Goal: Task Accomplishment & Management: Use online tool/utility

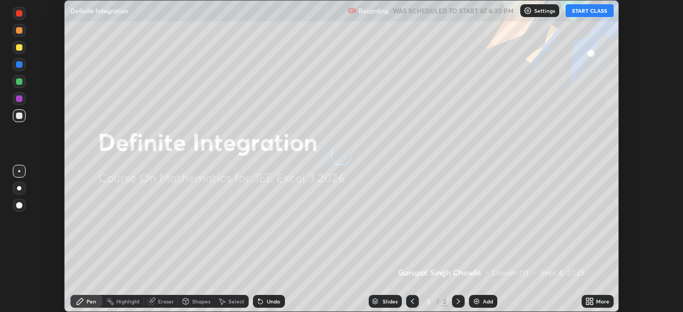
scroll to position [312, 683]
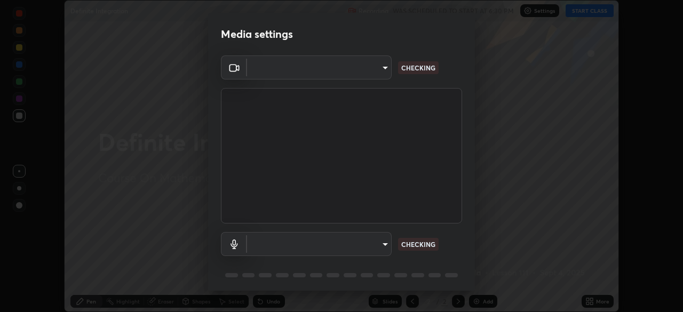
type input "718deecf834a2402e9859888758a2701a1d92989cf10273566d2a6ce3300f65d"
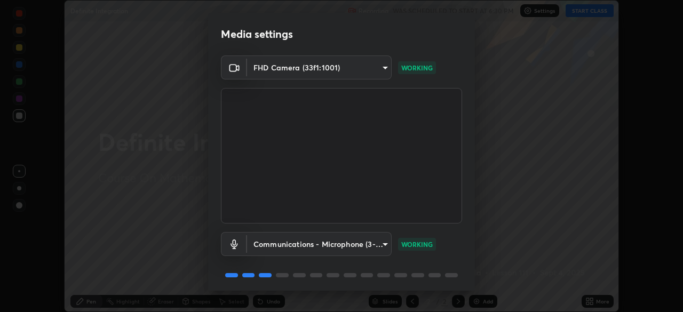
click at [280, 249] on body "Erase all Definite Integration Recording WAS SCHEDULED TO START AT 6:30 PM Sett…" at bounding box center [341, 156] width 683 height 312
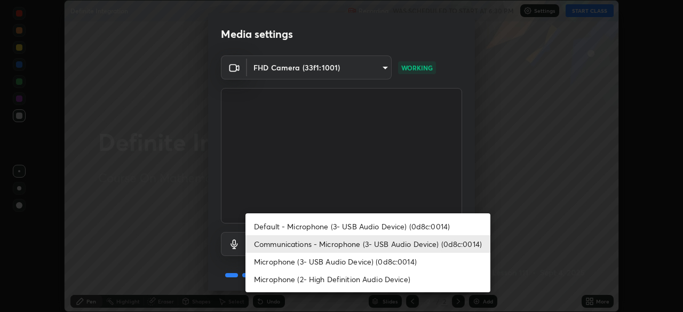
click at [276, 261] on li "Microphone (3- USB Audio Device) (0d8c:0014)" at bounding box center [367, 262] width 245 height 18
type input "a75359b4f40e144b74a4853d299cb10942348b3e6b3f88c79c501693e4cedbc6"
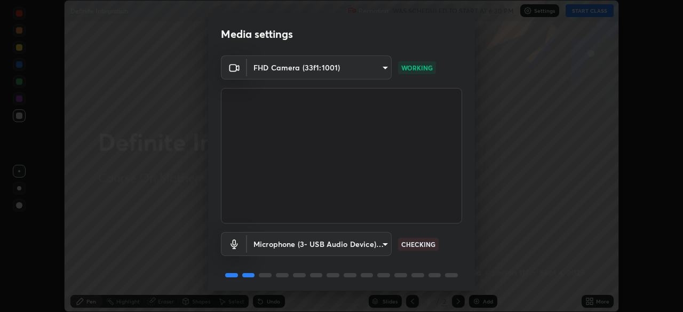
scroll to position [37, 0]
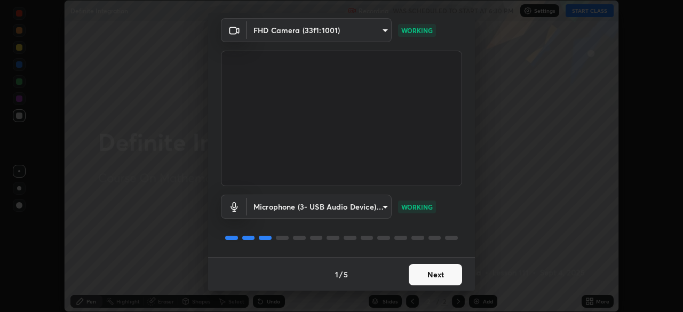
click at [419, 275] on button "Next" at bounding box center [435, 274] width 53 height 21
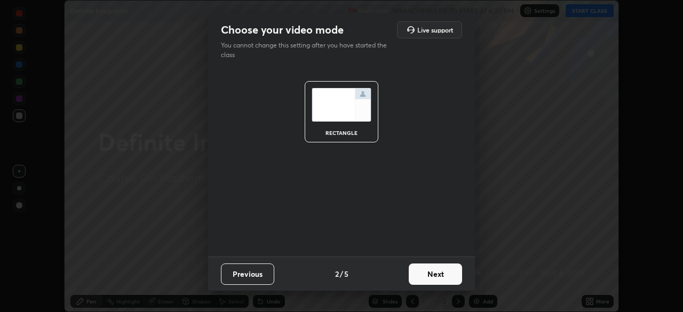
click at [431, 278] on button "Next" at bounding box center [435, 274] width 53 height 21
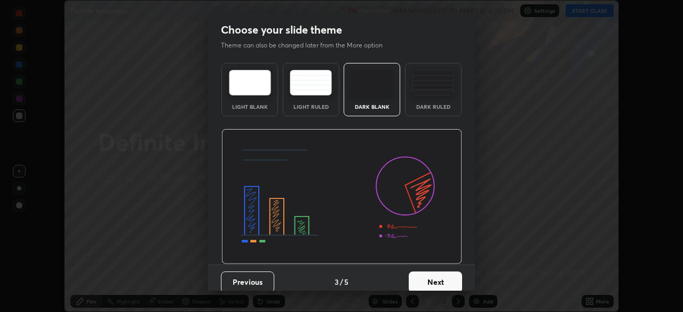
click at [435, 282] on button "Next" at bounding box center [435, 282] width 53 height 21
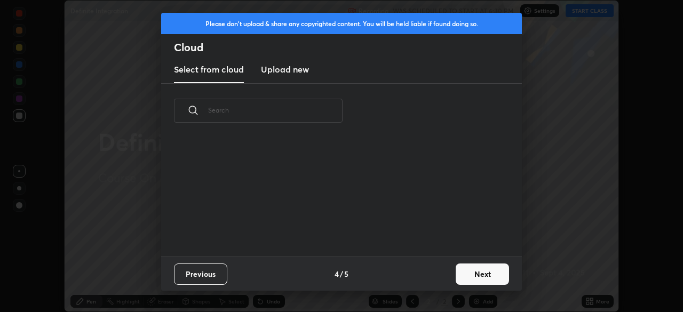
click at [464, 270] on button "Next" at bounding box center [482, 274] width 53 height 21
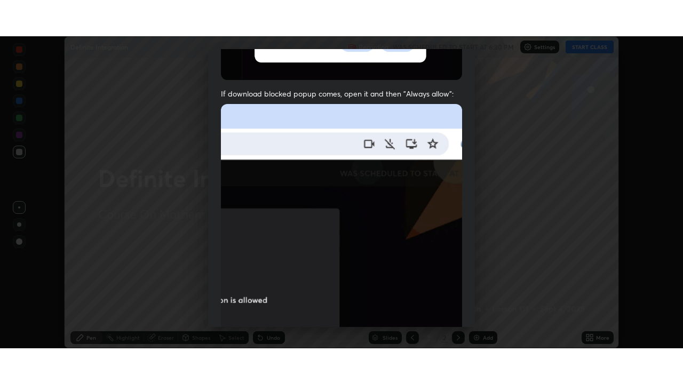
scroll to position [255, 0]
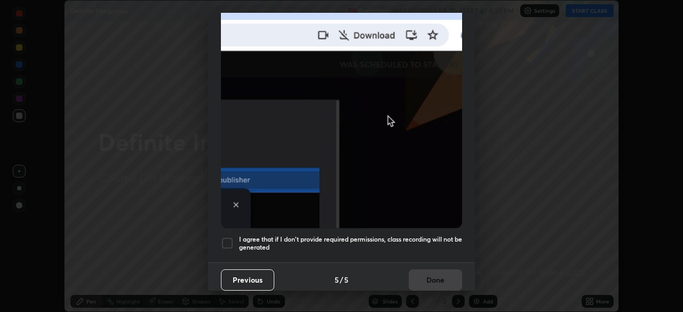
click at [228, 242] on div at bounding box center [227, 243] width 13 height 13
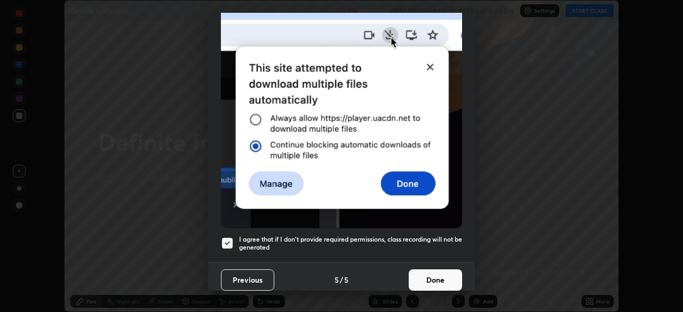
click at [417, 269] on button "Done" at bounding box center [435, 279] width 53 height 21
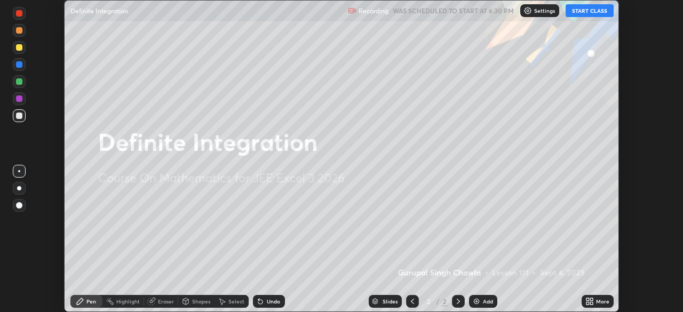
click at [587, 11] on button "START CLASS" at bounding box center [590, 10] width 48 height 13
click at [594, 307] on div "More" at bounding box center [598, 301] width 32 height 13
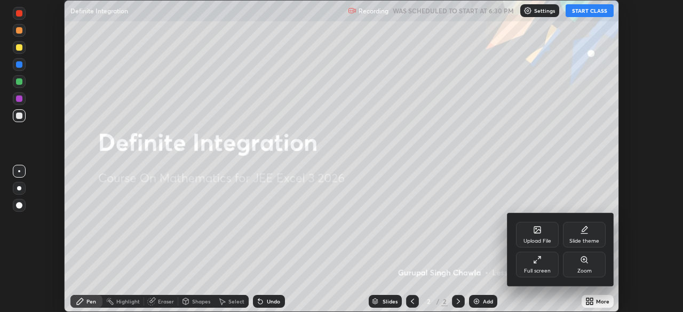
click at [550, 267] on div "Full screen" at bounding box center [537, 265] width 43 height 26
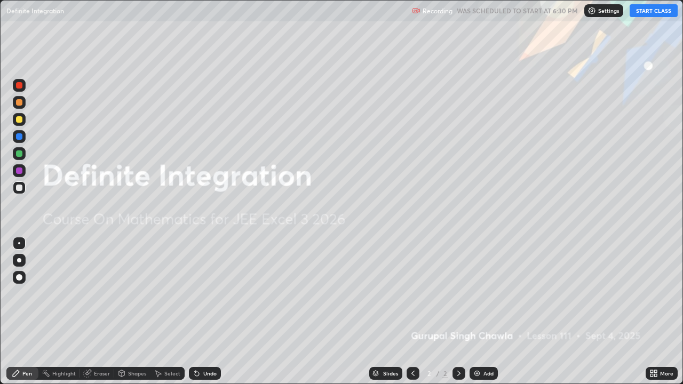
scroll to position [384, 683]
click at [22, 189] on div at bounding box center [19, 187] width 13 height 13
click at [478, 312] on img at bounding box center [477, 373] width 9 height 9
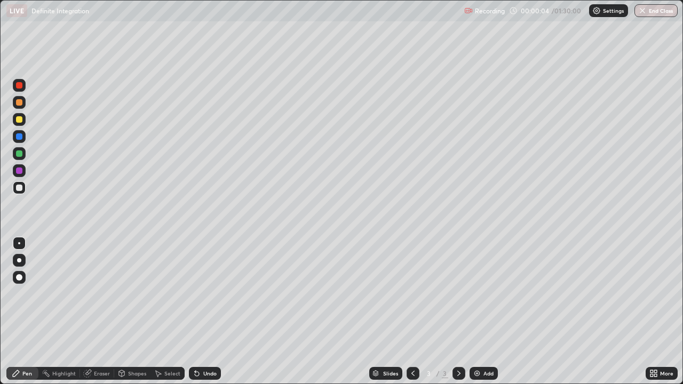
click at [27, 312] on div "Pen" at bounding box center [22, 373] width 32 height 13
click at [19, 260] on div at bounding box center [19, 260] width 4 height 4
click at [18, 152] on div at bounding box center [19, 153] width 6 height 6
click at [21, 119] on div at bounding box center [19, 119] width 6 height 6
click at [176, 312] on div "Select" at bounding box center [172, 373] width 16 height 5
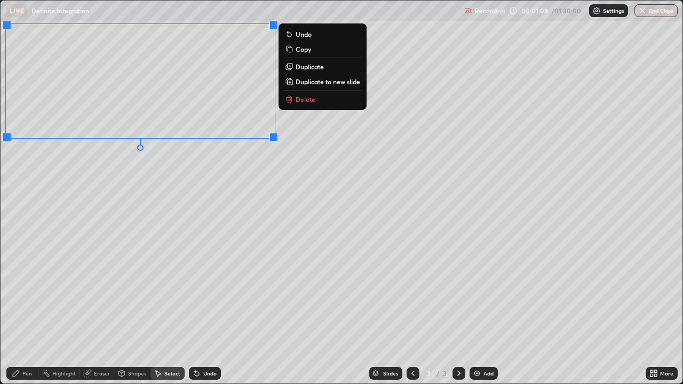
click at [128, 312] on div "Shapes" at bounding box center [137, 373] width 18 height 5
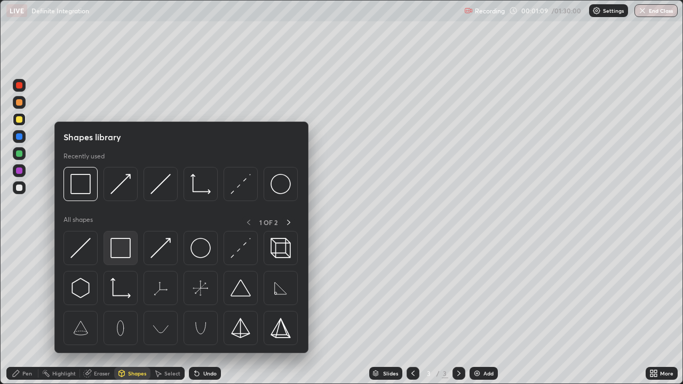
click at [123, 244] on img at bounding box center [120, 248] width 20 height 20
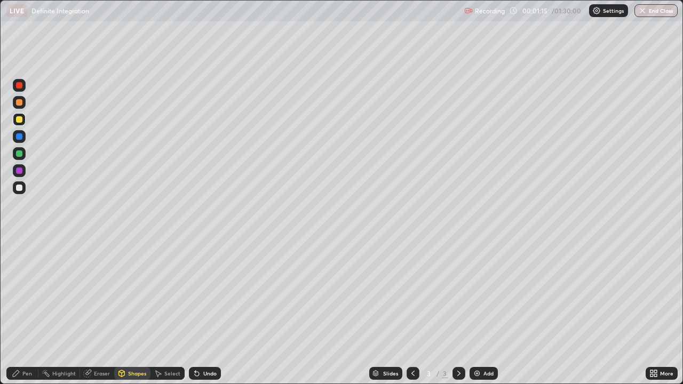
click at [26, 312] on div "Pen" at bounding box center [27, 373] width 10 height 5
click at [94, 312] on div "Eraser" at bounding box center [102, 373] width 16 height 5
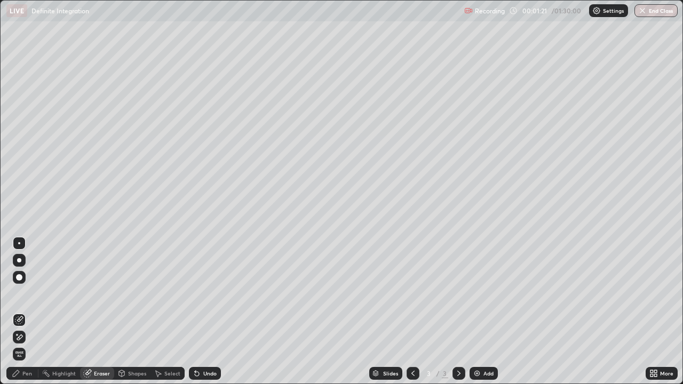
click at [20, 312] on icon at bounding box center [19, 337] width 9 height 9
click at [13, 90] on div "Erase all" at bounding box center [19, 192] width 26 height 342
click at [27, 312] on div "Pen" at bounding box center [27, 373] width 10 height 5
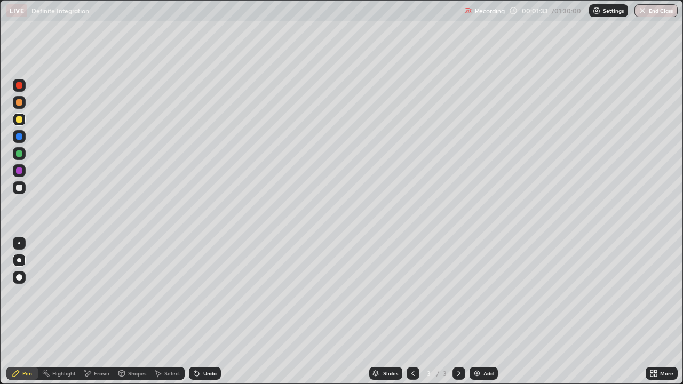
click at [165, 312] on div "Select" at bounding box center [172, 373] width 16 height 5
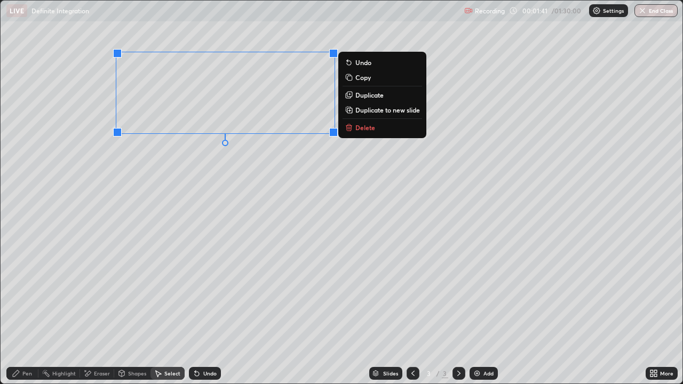
click at [28, 312] on div "Pen" at bounding box center [27, 373] width 10 height 5
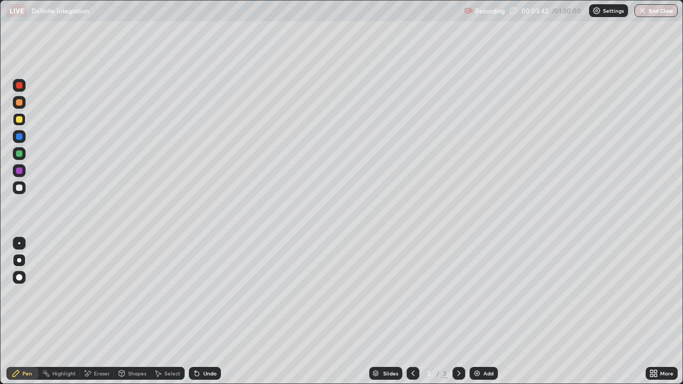
click at [20, 156] on div at bounding box center [19, 153] width 6 height 6
click at [195, 312] on icon at bounding box center [195, 371] width 1 height 1
click at [205, 312] on div "Undo" at bounding box center [209, 373] width 13 height 5
click at [210, 312] on div "Undo" at bounding box center [209, 373] width 13 height 5
click at [19, 157] on div at bounding box center [19, 153] width 13 height 13
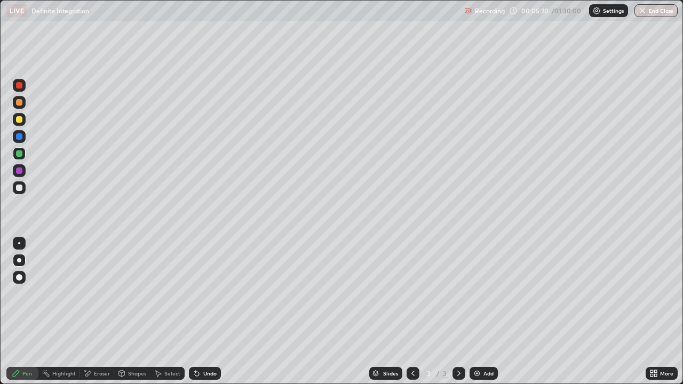
click at [19, 188] on div at bounding box center [19, 188] width 6 height 6
click at [208, 312] on div "Undo" at bounding box center [209, 373] width 13 height 5
click at [19, 88] on div at bounding box center [19, 85] width 6 height 6
click at [23, 186] on div at bounding box center [19, 187] width 13 height 13
click at [21, 170] on div at bounding box center [19, 171] width 6 height 6
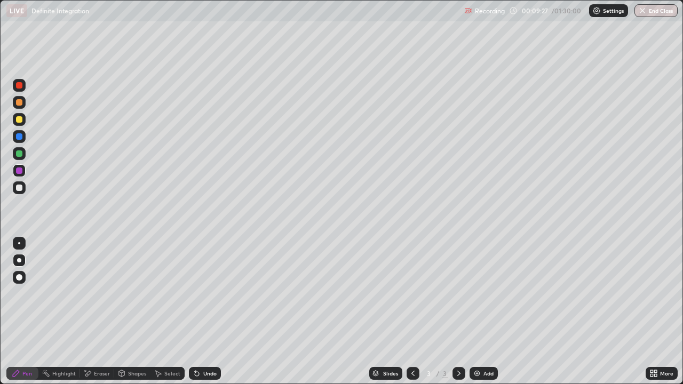
click at [17, 191] on div at bounding box center [19, 188] width 6 height 6
click at [94, 312] on div "Eraser" at bounding box center [102, 373] width 16 height 5
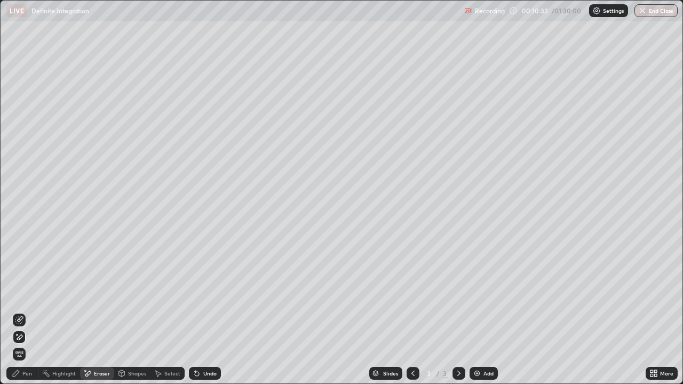
click at [19, 312] on div "Pen" at bounding box center [22, 373] width 32 height 13
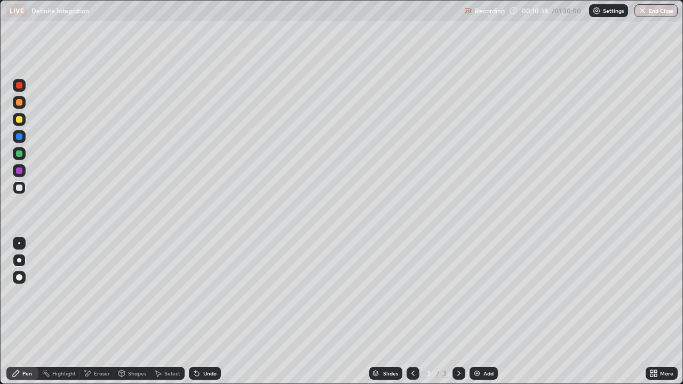
click at [94, 312] on div "Eraser" at bounding box center [102, 373] width 16 height 5
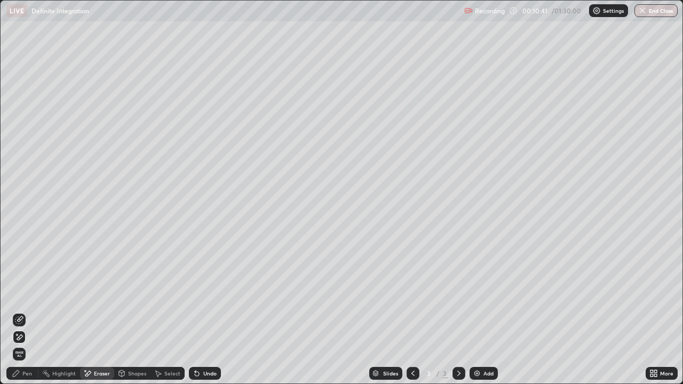
click at [29, 312] on div "Pen" at bounding box center [27, 373] width 10 height 5
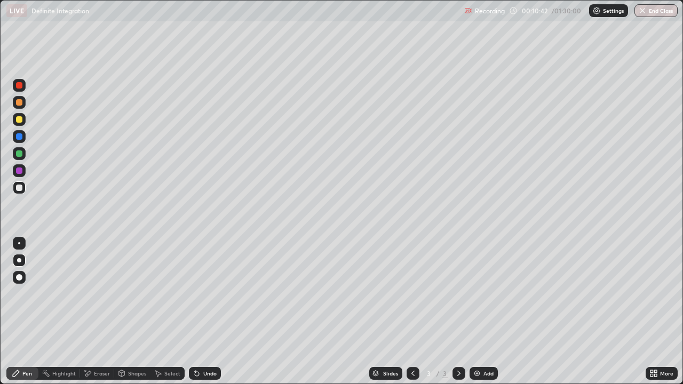
click at [20, 190] on div at bounding box center [19, 188] width 6 height 6
click at [203, 312] on div "Undo" at bounding box center [209, 373] width 13 height 5
click at [204, 312] on div "Undo" at bounding box center [209, 373] width 13 height 5
click at [21, 172] on div at bounding box center [19, 171] width 6 height 6
click at [19, 154] on div at bounding box center [19, 153] width 6 height 6
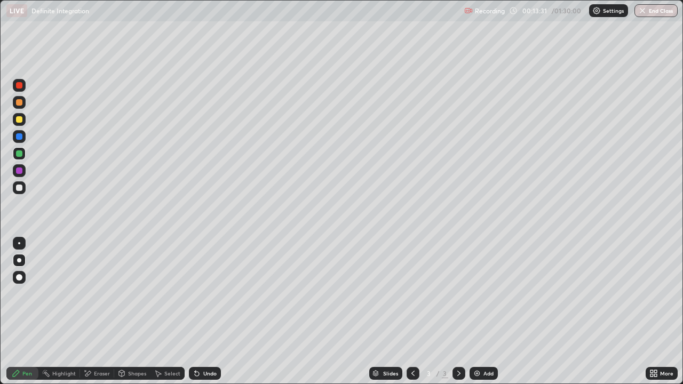
click at [480, 312] on img at bounding box center [477, 373] width 9 height 9
click at [413, 312] on icon at bounding box center [413, 373] width 9 height 9
click at [458, 312] on icon at bounding box center [459, 373] width 9 height 9
click at [20, 191] on div at bounding box center [19, 188] width 6 height 6
click at [410, 312] on div at bounding box center [413, 373] width 13 height 13
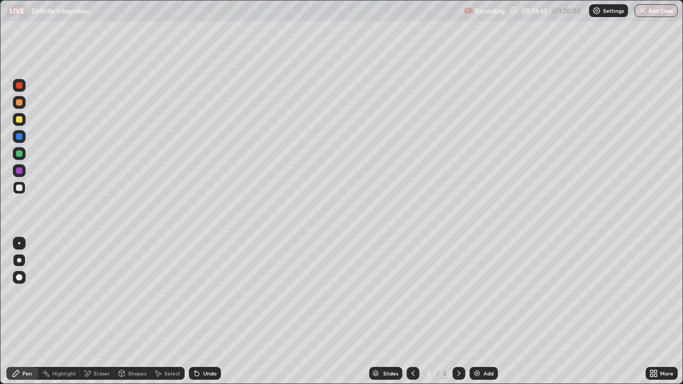
click at [17, 191] on div at bounding box center [19, 188] width 6 height 6
click at [458, 312] on icon at bounding box center [459, 373] width 9 height 9
click at [19, 186] on div at bounding box center [19, 188] width 6 height 6
click at [485, 312] on div "Add" at bounding box center [488, 373] width 10 height 5
click at [18, 121] on div at bounding box center [19, 119] width 6 height 6
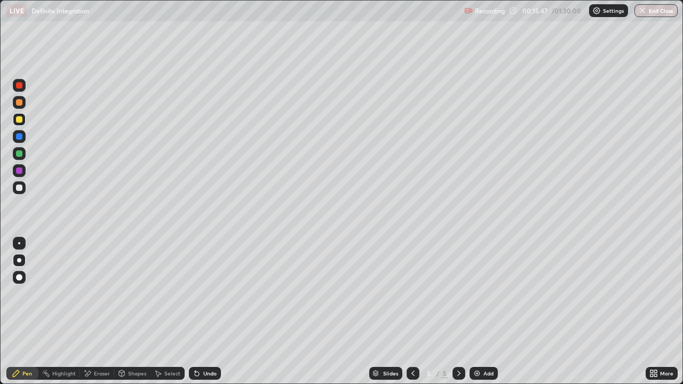
click at [17, 120] on div at bounding box center [19, 119] width 6 height 6
click at [19, 137] on div at bounding box center [19, 136] width 6 height 6
click at [199, 312] on div "Undo" at bounding box center [205, 373] width 32 height 13
click at [201, 312] on div "Undo" at bounding box center [203, 373] width 36 height 21
click at [19, 154] on div at bounding box center [19, 153] width 6 height 6
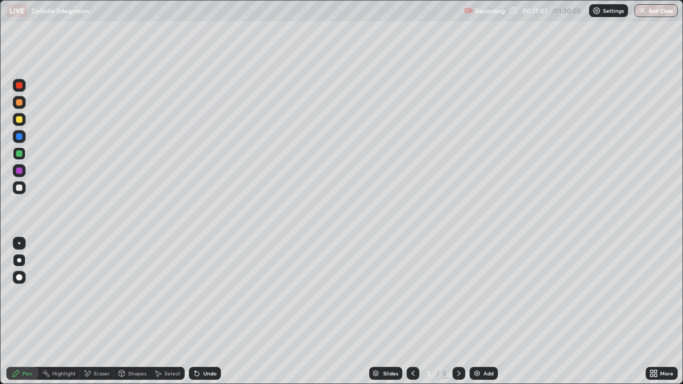
click at [23, 125] on div at bounding box center [19, 119] width 13 height 13
click at [17, 156] on div at bounding box center [19, 153] width 6 height 6
click at [19, 120] on div at bounding box center [19, 119] width 6 height 6
click at [20, 150] on div at bounding box center [19, 153] width 6 height 6
click at [25, 191] on div at bounding box center [19, 187] width 13 height 13
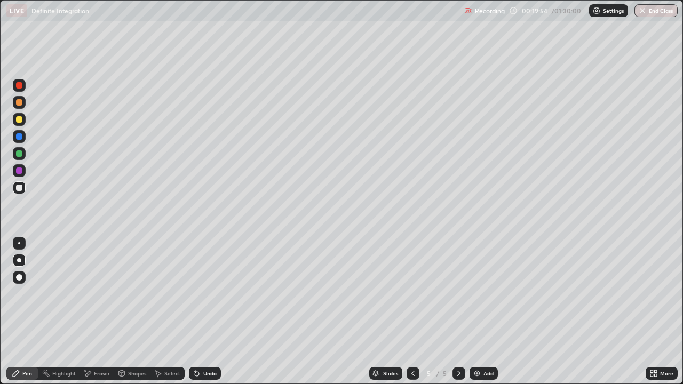
click at [23, 86] on div at bounding box center [19, 85] width 13 height 13
click at [20, 153] on div at bounding box center [19, 153] width 6 height 6
click at [18, 193] on div at bounding box center [19, 187] width 13 height 13
click at [19, 153] on div at bounding box center [19, 153] width 6 height 6
click at [19, 188] on div at bounding box center [19, 188] width 6 height 6
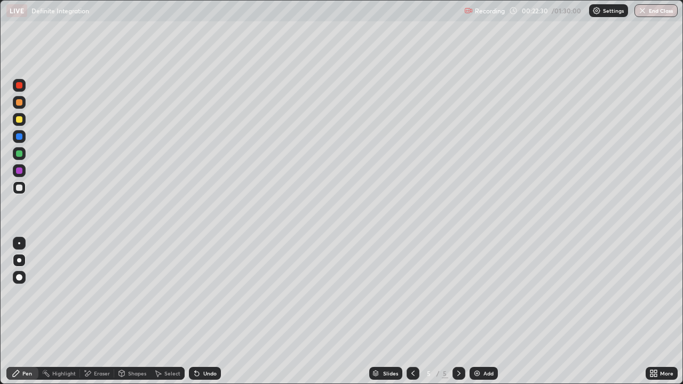
click at [483, 312] on div "Add" at bounding box center [488, 373] width 10 height 5
click at [20, 117] on div at bounding box center [19, 119] width 6 height 6
click at [412, 312] on icon at bounding box center [413, 373] width 9 height 9
click at [458, 312] on icon at bounding box center [459, 373] width 9 height 9
click at [196, 312] on div "Undo" at bounding box center [205, 373] width 32 height 13
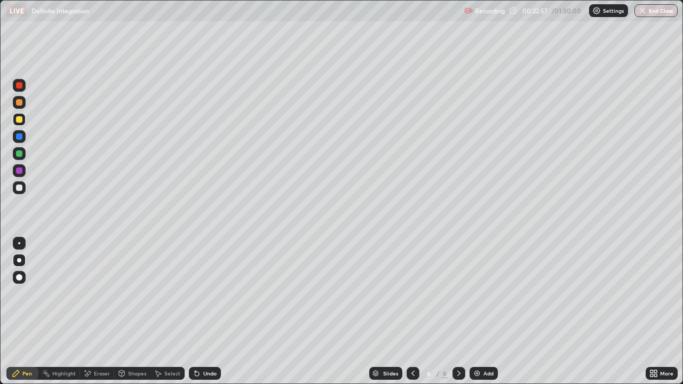
click at [209, 312] on div "Undo" at bounding box center [209, 373] width 13 height 5
click at [203, 312] on div "Undo" at bounding box center [209, 373] width 13 height 5
click at [200, 312] on div "Undo" at bounding box center [205, 373] width 32 height 13
click at [19, 154] on div at bounding box center [19, 153] width 6 height 6
click at [16, 175] on div at bounding box center [19, 170] width 13 height 13
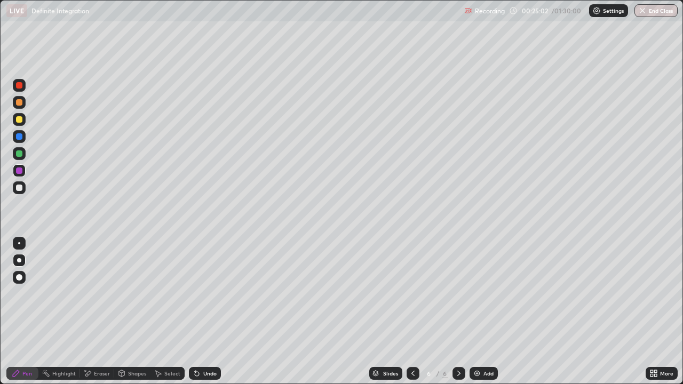
click at [22, 188] on div at bounding box center [19, 188] width 6 height 6
click at [208, 312] on div "Undo" at bounding box center [209, 373] width 13 height 5
click at [17, 173] on div at bounding box center [19, 171] width 6 height 6
click at [20, 190] on div at bounding box center [19, 188] width 6 height 6
click at [0, 100] on div "Setting up your live class" at bounding box center [341, 192] width 683 height 384
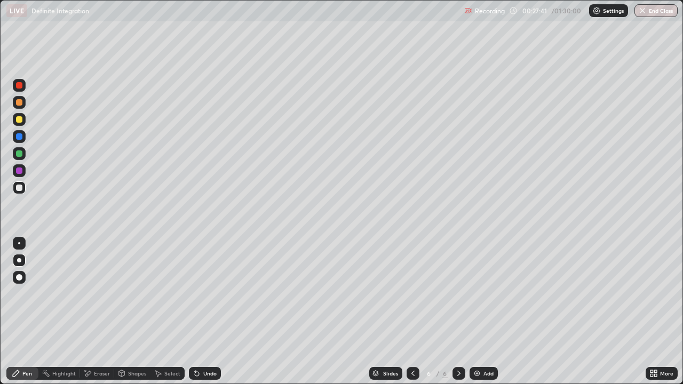
click at [479, 312] on img at bounding box center [477, 373] width 9 height 9
click at [22, 189] on div at bounding box center [19, 188] width 6 height 6
click at [19, 156] on div at bounding box center [19, 153] width 6 height 6
click at [412, 312] on icon at bounding box center [413, 373] width 9 height 9
click at [458, 312] on icon at bounding box center [458, 373] width 3 height 5
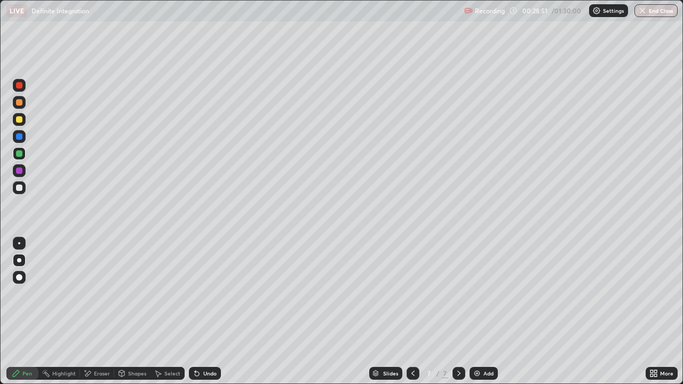
click at [19, 156] on div at bounding box center [19, 153] width 6 height 6
click at [208, 312] on div "Undo" at bounding box center [209, 373] width 13 height 5
click at [199, 312] on icon at bounding box center [197, 373] width 9 height 9
click at [202, 312] on div "Undo" at bounding box center [205, 373] width 32 height 13
click at [208, 312] on div "Undo" at bounding box center [209, 373] width 13 height 5
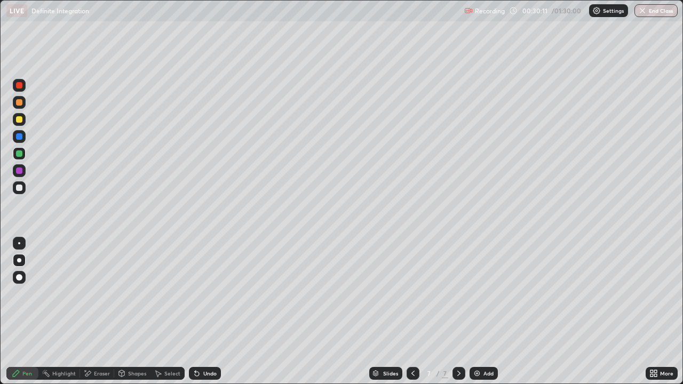
click at [204, 312] on div "Undo" at bounding box center [205, 373] width 32 height 13
click at [101, 312] on div "Eraser" at bounding box center [102, 373] width 16 height 5
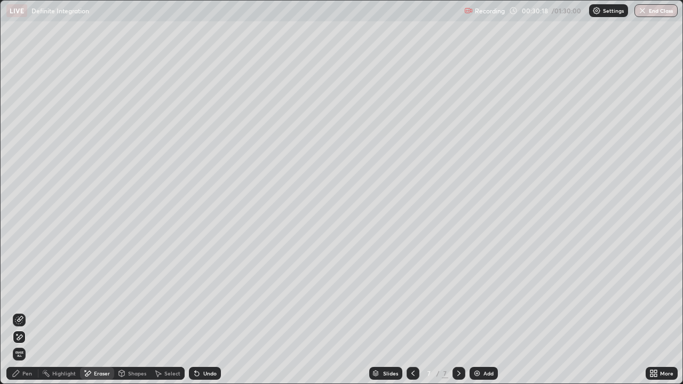
click at [19, 312] on icon at bounding box center [20, 337] width 6 height 5
click at [14, 312] on icon at bounding box center [16, 373] width 9 height 9
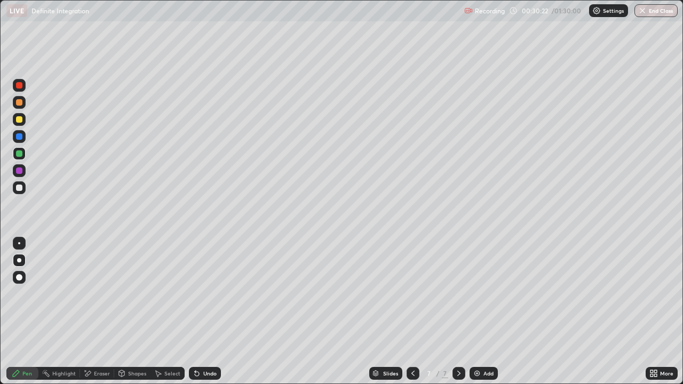
click at [407, 312] on div at bounding box center [413, 373] width 13 height 13
click at [458, 312] on icon at bounding box center [459, 373] width 9 height 9
click at [20, 188] on div at bounding box center [19, 188] width 6 height 6
click at [19, 188] on div at bounding box center [19, 188] width 6 height 6
click at [487, 312] on div "Add" at bounding box center [488, 373] width 10 height 5
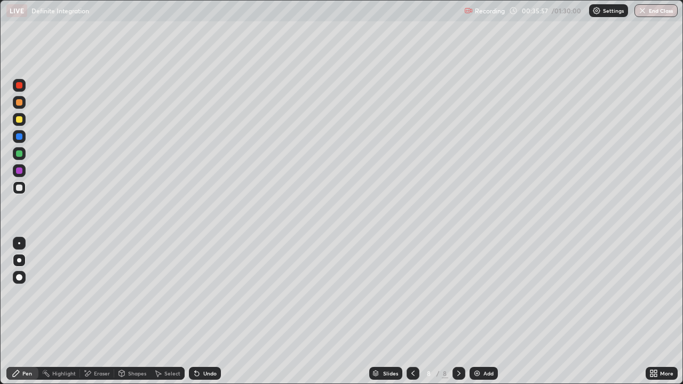
click at [18, 185] on div at bounding box center [19, 188] width 6 height 6
click at [18, 120] on div at bounding box center [19, 119] width 6 height 6
click at [16, 121] on div at bounding box center [19, 119] width 6 height 6
click at [18, 154] on div at bounding box center [19, 153] width 6 height 6
click at [412, 312] on icon at bounding box center [412, 373] width 3 height 5
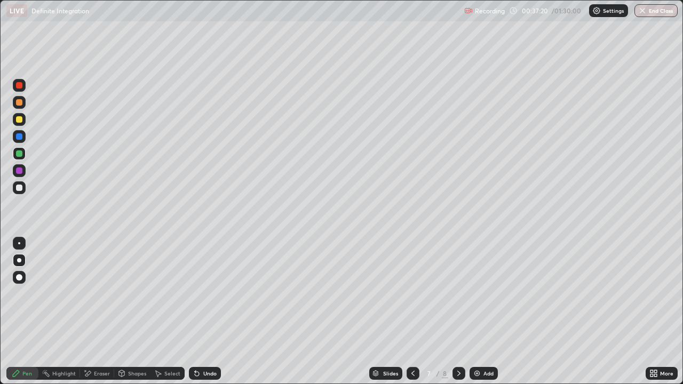
click at [412, 312] on icon at bounding box center [413, 373] width 9 height 9
click at [458, 312] on icon at bounding box center [459, 373] width 9 height 9
click at [18, 172] on div at bounding box center [19, 171] width 6 height 6
click at [20, 83] on div at bounding box center [19, 85] width 6 height 6
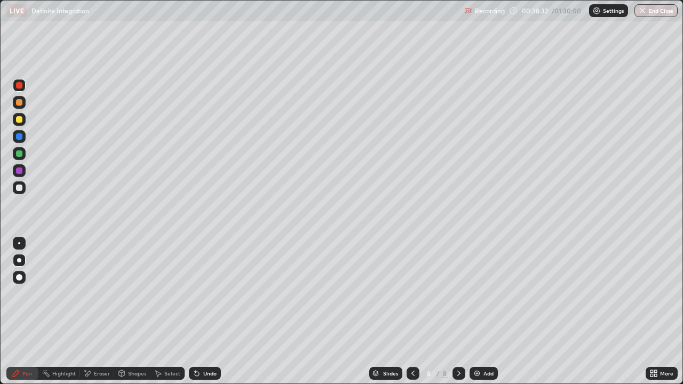
click at [19, 156] on div at bounding box center [19, 153] width 6 height 6
click at [19, 120] on div at bounding box center [19, 119] width 6 height 6
click at [479, 312] on img at bounding box center [477, 373] width 9 height 9
click at [18, 122] on div at bounding box center [19, 119] width 6 height 6
click at [195, 312] on icon at bounding box center [197, 374] width 4 height 4
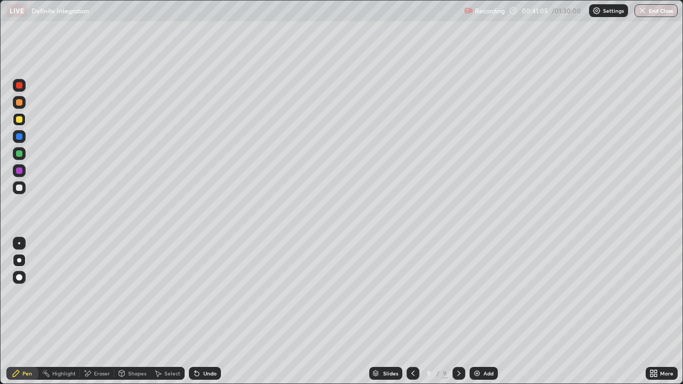
click at [202, 312] on div "Undo" at bounding box center [205, 373] width 32 height 13
click at [18, 136] on div at bounding box center [19, 136] width 6 height 6
click at [195, 312] on icon at bounding box center [197, 374] width 4 height 4
click at [20, 152] on div at bounding box center [19, 153] width 6 height 6
click at [14, 139] on div at bounding box center [19, 136] width 13 height 13
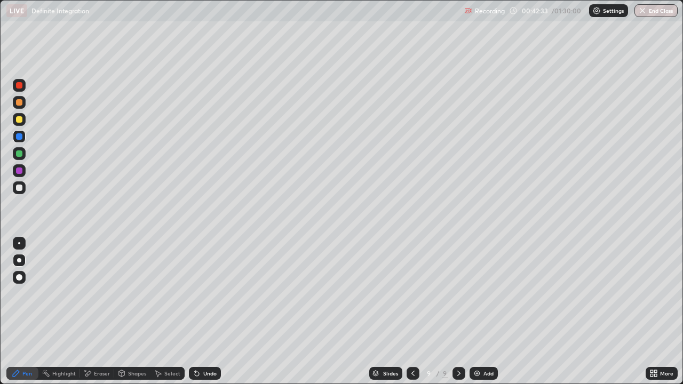
click at [17, 185] on div at bounding box center [19, 188] width 6 height 6
click at [412, 312] on icon at bounding box center [413, 373] width 9 height 9
click at [411, 312] on icon at bounding box center [413, 373] width 9 height 9
click at [412, 312] on icon at bounding box center [413, 373] width 9 height 9
click at [399, 312] on div "Slides" at bounding box center [385, 373] width 33 height 13
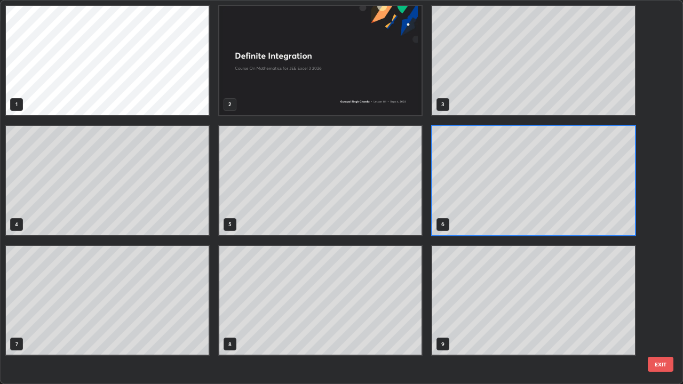
scroll to position [380, 677]
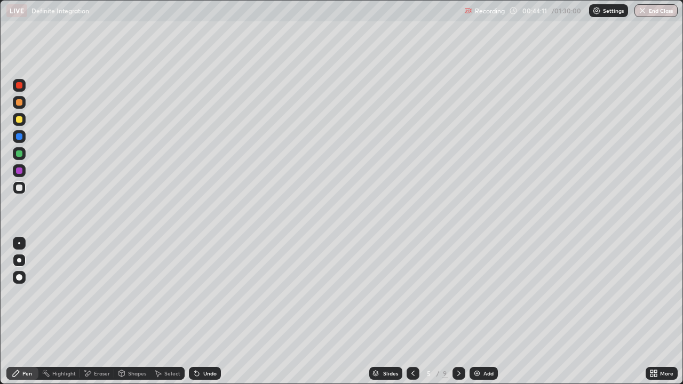
click at [457, 312] on icon at bounding box center [459, 373] width 9 height 9
click at [458, 312] on icon at bounding box center [459, 373] width 9 height 9
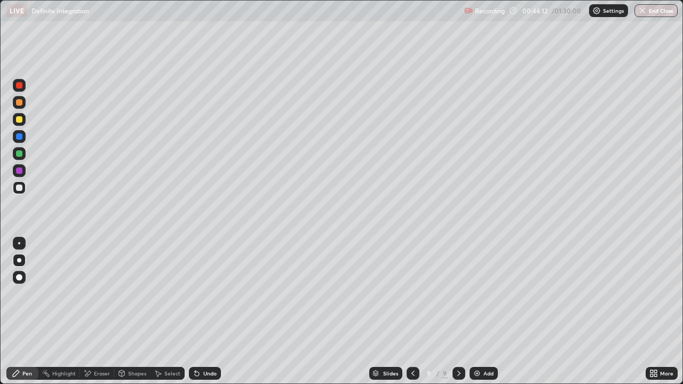
click at [456, 312] on icon at bounding box center [459, 373] width 9 height 9
click at [453, 312] on div at bounding box center [459, 373] width 13 height 13
click at [19, 189] on div at bounding box center [19, 188] width 6 height 6
click at [19, 120] on div at bounding box center [19, 119] width 6 height 6
click at [18, 138] on div at bounding box center [19, 136] width 6 height 6
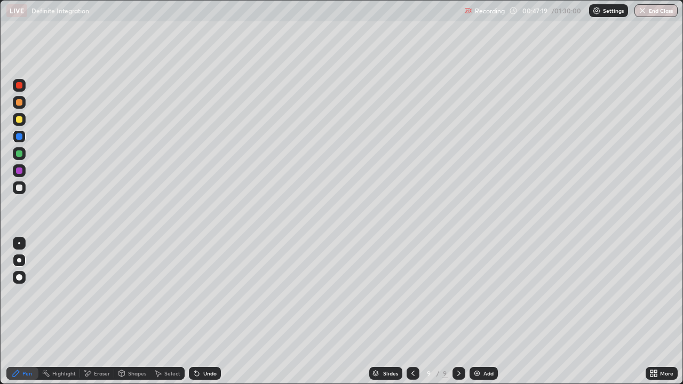
click at [480, 312] on div "Add" at bounding box center [484, 373] width 28 height 13
click at [18, 121] on div at bounding box center [19, 119] width 6 height 6
click at [199, 312] on icon at bounding box center [197, 373] width 9 height 9
click at [20, 187] on div at bounding box center [19, 188] width 6 height 6
click at [412, 312] on icon at bounding box center [412, 373] width 9 height 9
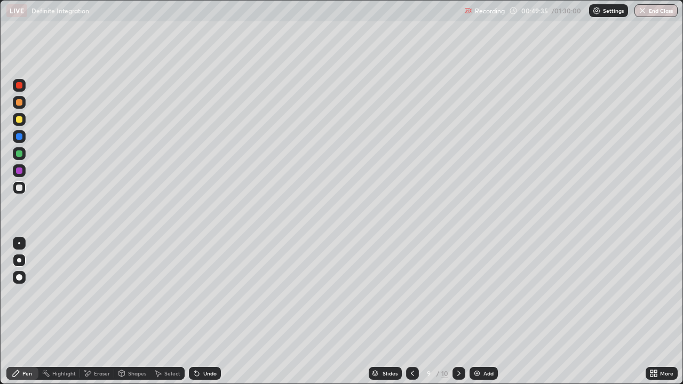
click at [458, 312] on icon at bounding box center [459, 373] width 9 height 9
click at [413, 312] on icon at bounding box center [412, 373] width 9 height 9
click at [462, 312] on div at bounding box center [459, 373] width 13 height 13
click at [19, 154] on div at bounding box center [19, 153] width 6 height 6
click at [25, 136] on div at bounding box center [19, 136] width 13 height 13
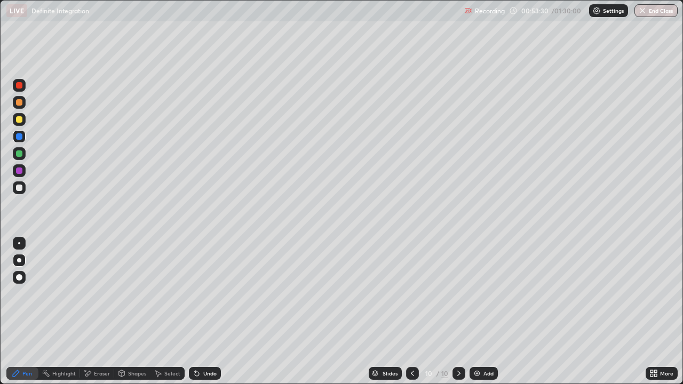
click at [17, 154] on div at bounding box center [19, 153] width 6 height 6
click at [18, 135] on div at bounding box center [19, 136] width 6 height 6
click at [164, 312] on div "Select" at bounding box center [172, 373] width 16 height 5
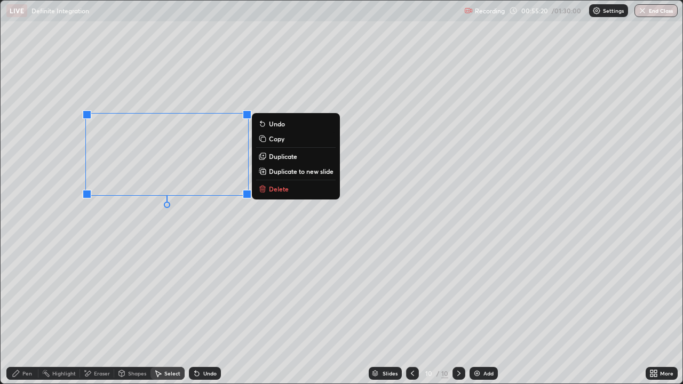
click at [288, 171] on p "Duplicate to new slide" at bounding box center [301, 171] width 65 height 9
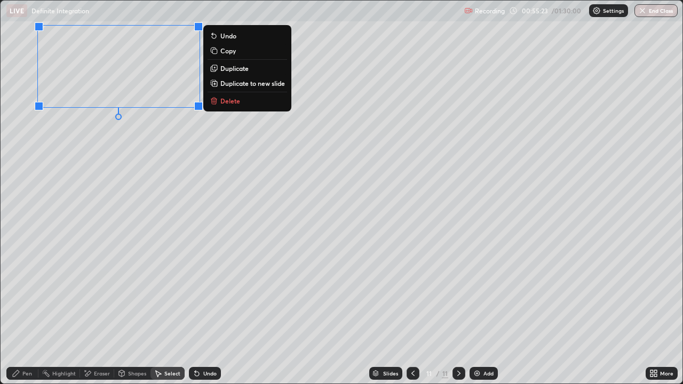
click at [33, 312] on div "Pen" at bounding box center [22, 373] width 32 height 13
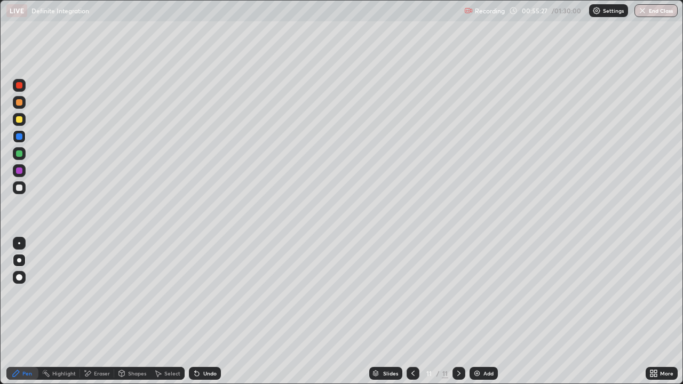
click at [166, 312] on div "Select" at bounding box center [172, 373] width 16 height 5
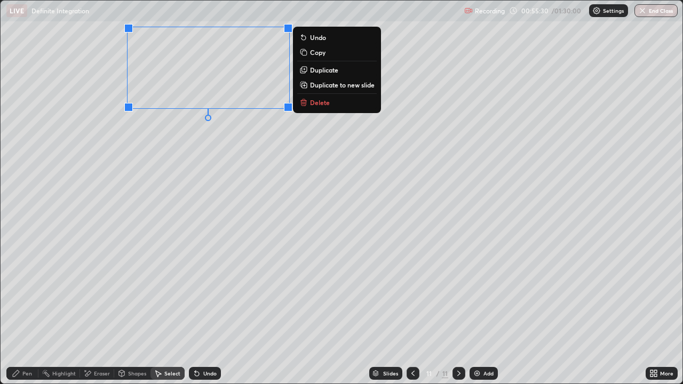
click at [31, 312] on div "Pen" at bounding box center [27, 373] width 10 height 5
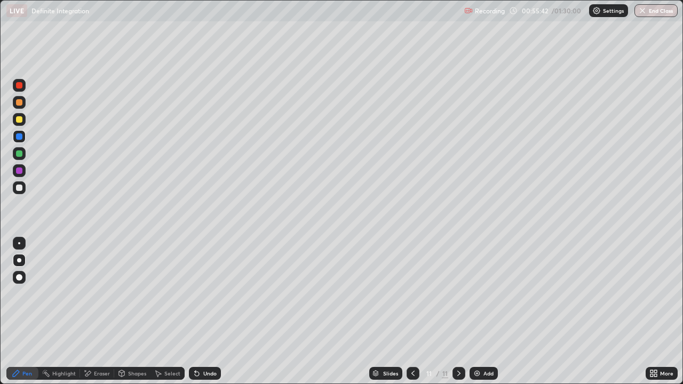
click at [18, 124] on div at bounding box center [19, 119] width 13 height 13
click at [195, 312] on icon at bounding box center [195, 371] width 1 height 1
click at [193, 312] on div "Undo" at bounding box center [203, 373] width 36 height 21
click at [203, 312] on div "Undo" at bounding box center [209, 373] width 13 height 5
click at [195, 312] on icon at bounding box center [197, 374] width 4 height 4
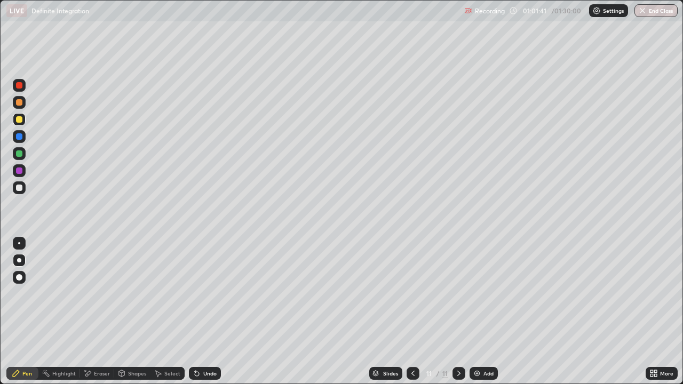
click at [196, 312] on div "Undo" at bounding box center [205, 373] width 32 height 13
click at [195, 312] on icon at bounding box center [197, 374] width 4 height 4
click at [197, 312] on div "Undo" at bounding box center [205, 373] width 32 height 13
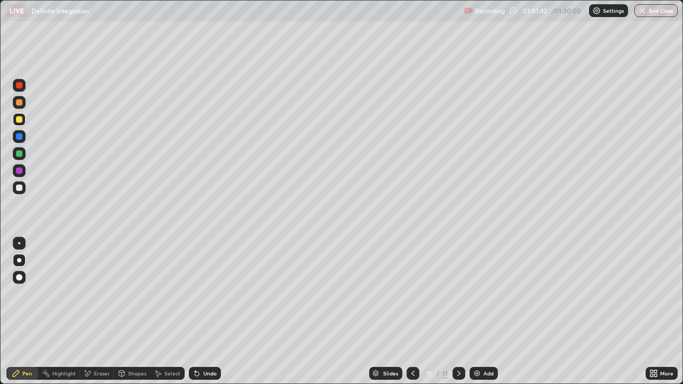
click at [194, 312] on icon at bounding box center [197, 373] width 9 height 9
click at [195, 312] on icon at bounding box center [197, 374] width 4 height 4
click at [30, 312] on div "Pen" at bounding box center [22, 373] width 32 height 13
click at [201, 312] on div "Undo" at bounding box center [205, 373] width 32 height 13
click at [207, 312] on div "Undo" at bounding box center [205, 373] width 32 height 13
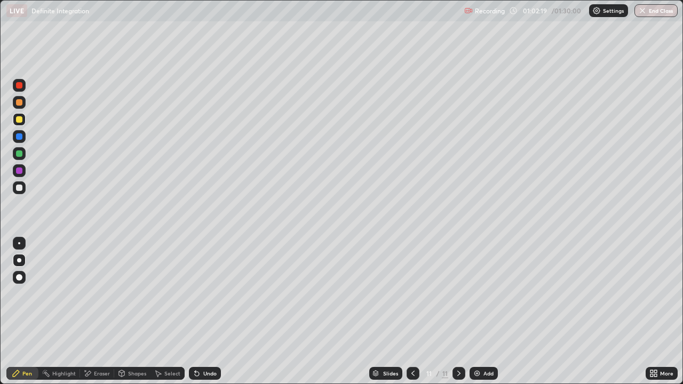
click at [209, 312] on div "Undo" at bounding box center [205, 373] width 32 height 13
click at [99, 312] on div "Eraser" at bounding box center [97, 373] width 34 height 13
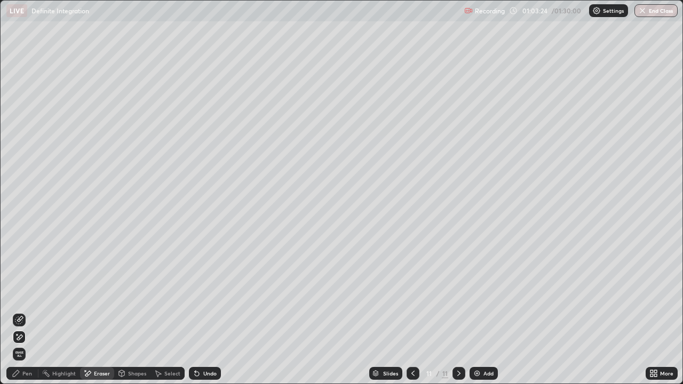
click at [21, 312] on div "Pen" at bounding box center [22, 373] width 32 height 13
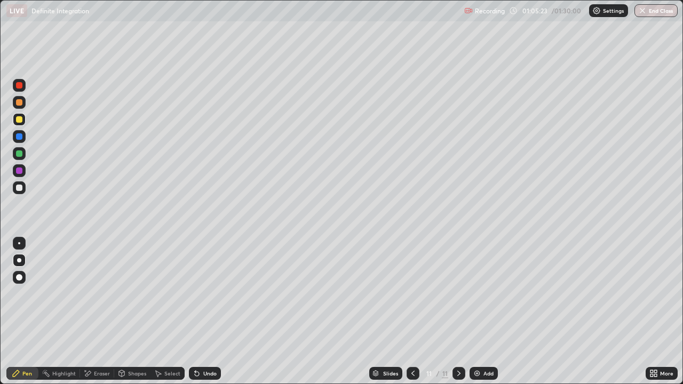
click at [205, 312] on div "Undo" at bounding box center [205, 373] width 32 height 13
click at [206, 312] on div "Undo" at bounding box center [209, 373] width 13 height 5
click at [20, 84] on div at bounding box center [19, 85] width 6 height 6
click at [650, 13] on button "End Class" at bounding box center [657, 10] width 42 height 13
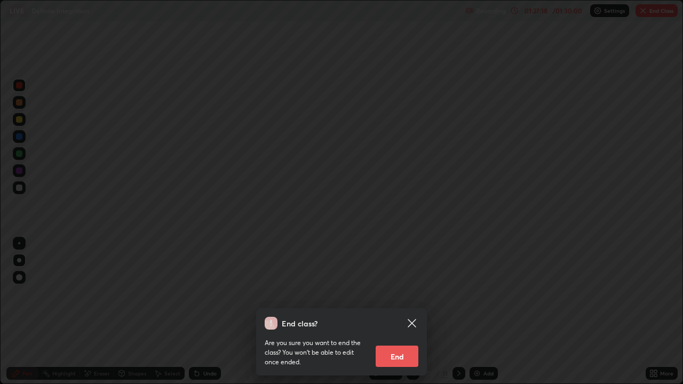
click at [398, 312] on button "End" at bounding box center [397, 356] width 43 height 21
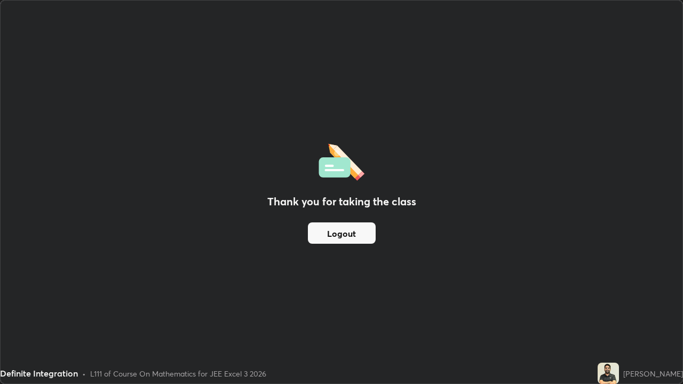
click at [338, 240] on button "Logout" at bounding box center [342, 233] width 68 height 21
click at [339, 233] on button "Logout" at bounding box center [342, 233] width 68 height 21
click at [343, 235] on button "Logout" at bounding box center [342, 233] width 68 height 21
